Goal: Download file/media

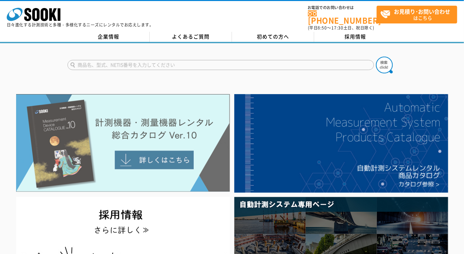
click at [140, 134] on img at bounding box center [123, 143] width 214 height 98
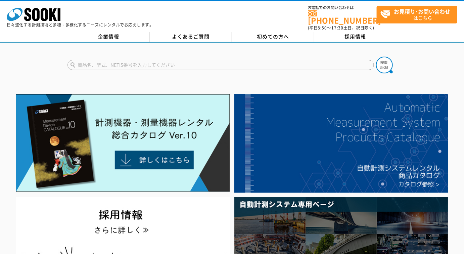
click at [166, 63] on input "text" at bounding box center [220, 65] width 306 height 10
type input "ダスト"
click at [389, 57] on img at bounding box center [384, 65] width 17 height 17
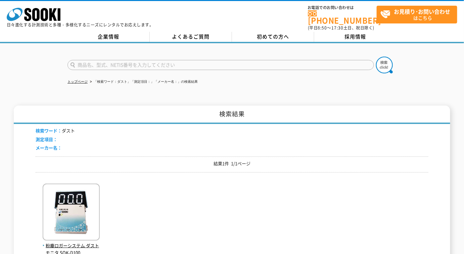
scroll to position [128, 0]
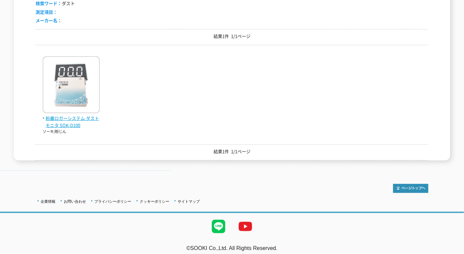
click at [80, 115] on span "粉塵ロガーシステム ダストモニタ SOK-D100" at bounding box center [71, 122] width 57 height 14
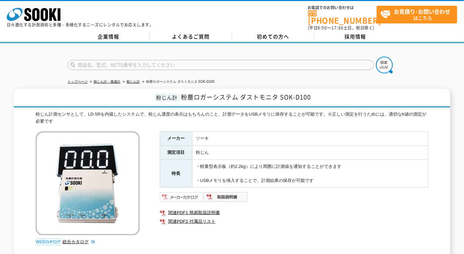
click at [188, 195] on img at bounding box center [182, 197] width 44 height 11
click at [186, 193] on img at bounding box center [182, 197] width 44 height 11
click at [71, 240] on link "総合カタログ" at bounding box center [78, 242] width 33 height 5
